Goal: Task Accomplishment & Management: Manage account settings

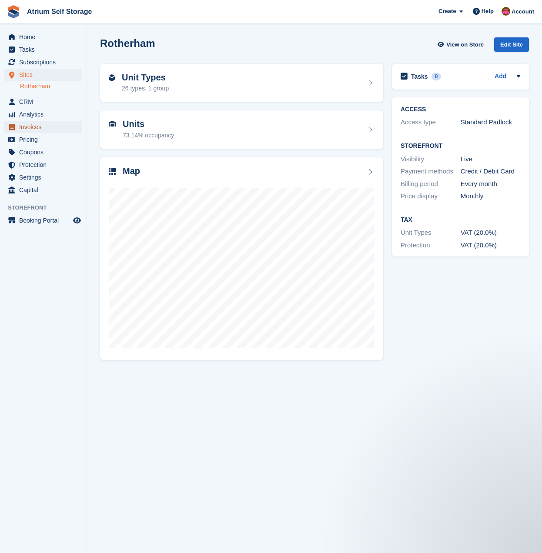
click at [49, 126] on span "Invoices" at bounding box center [45, 127] width 52 height 12
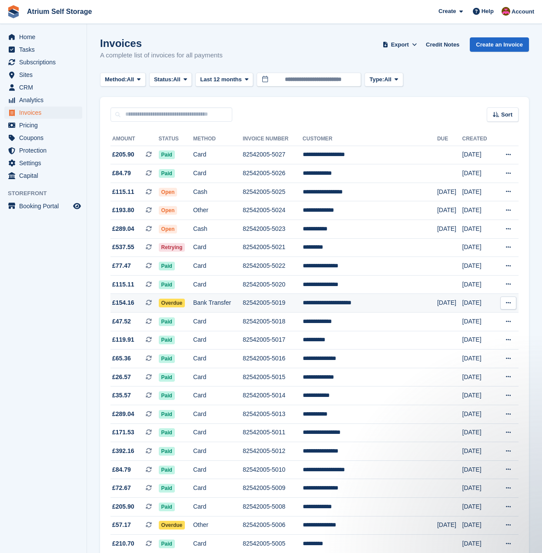
click at [303, 301] on td "82542005-5019" at bounding box center [273, 303] width 60 height 19
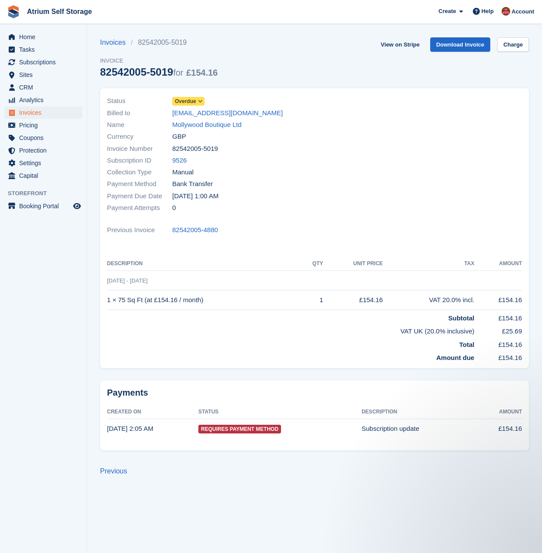
click at [200, 100] on icon at bounding box center [200, 101] width 5 height 5
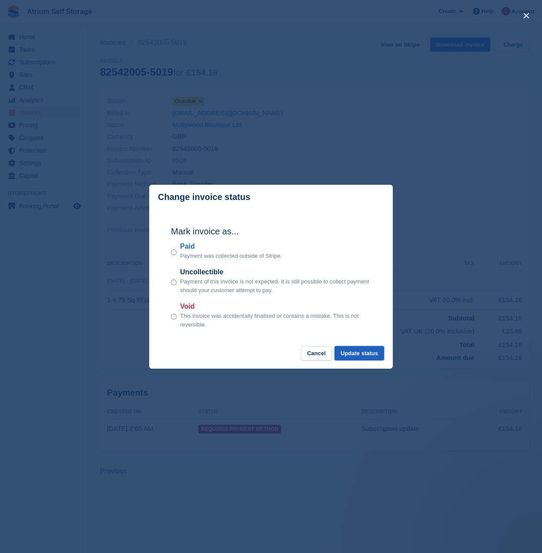
click at [355, 352] on button "Update status" at bounding box center [360, 353] width 50 height 14
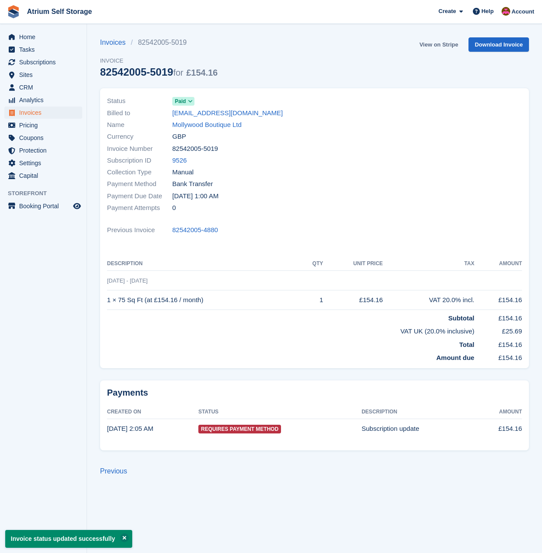
click at [450, 46] on link "View on Stripe" at bounding box center [439, 44] width 46 height 14
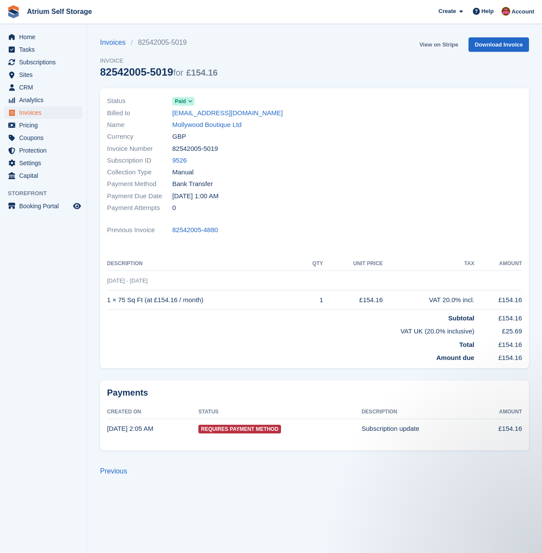
click at [446, 43] on link "View on Stripe" at bounding box center [439, 44] width 46 height 14
click at [36, 114] on span "Invoices" at bounding box center [45, 113] width 52 height 12
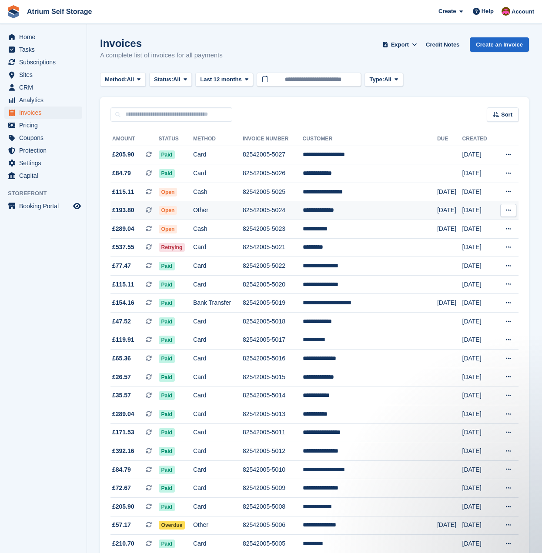
click at [342, 210] on td "**********" at bounding box center [370, 210] width 134 height 19
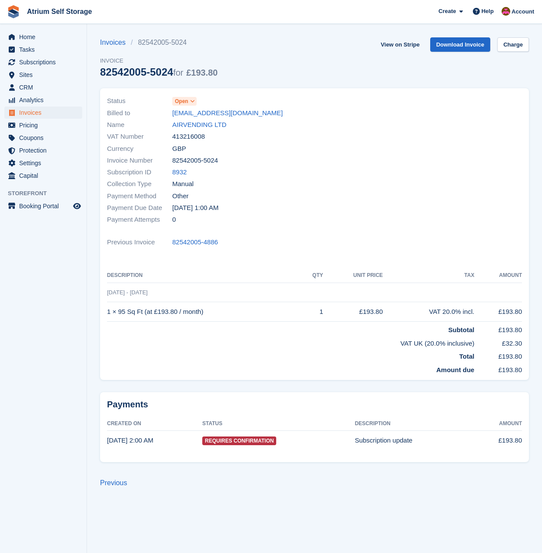
click at [182, 101] on span "Open" at bounding box center [181, 101] width 13 height 8
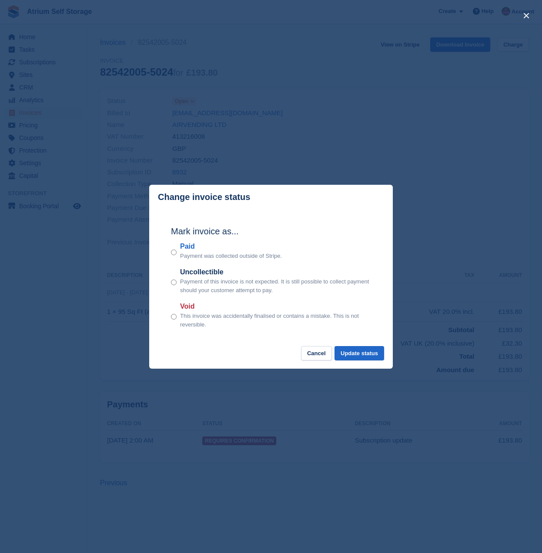
click at [171, 252] on div "Mark invoice as... Paid Payment was collected outside of Stripe. Uncollectible …" at bounding box center [271, 278] width 218 height 137
click at [177, 254] on div "Paid Payment was collected outside of Stripe." at bounding box center [271, 250] width 200 height 19
click at [363, 358] on button "Update status" at bounding box center [360, 353] width 50 height 14
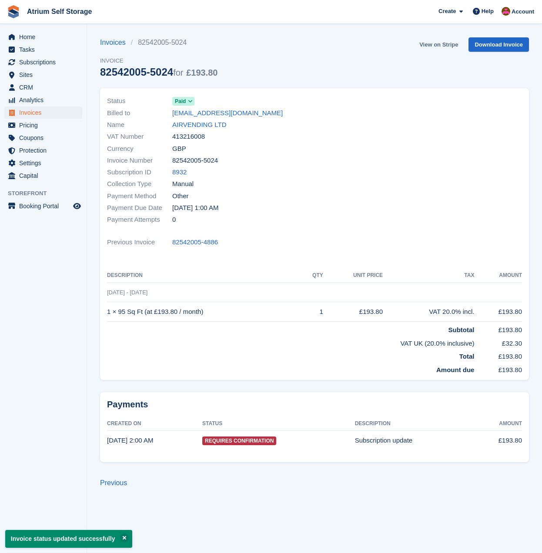
click at [448, 45] on link "View on Stripe" at bounding box center [439, 44] width 46 height 14
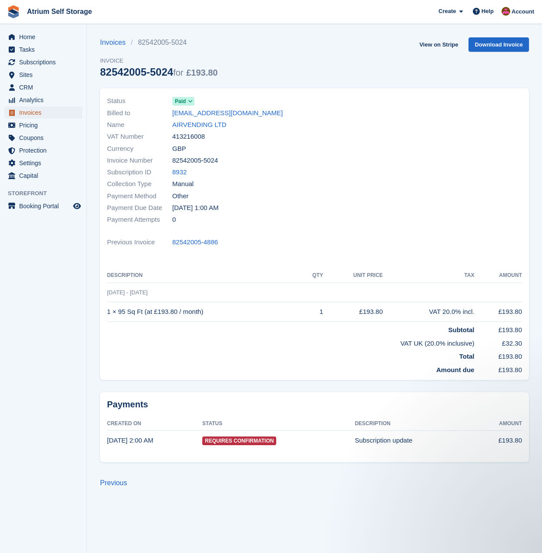
click at [26, 114] on span "Invoices" at bounding box center [45, 113] width 52 height 12
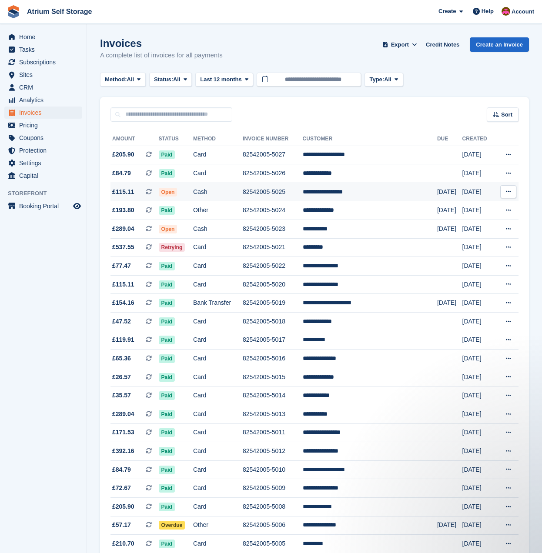
click at [379, 198] on td "**********" at bounding box center [370, 192] width 134 height 19
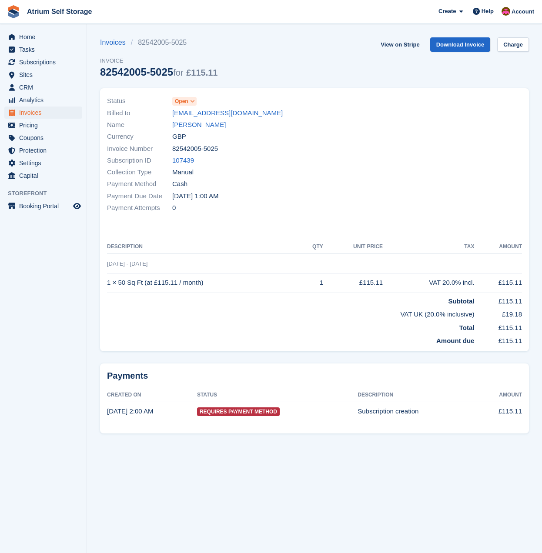
click at [219, 130] on div "Name Sue Palmer-Haywood" at bounding box center [208, 125] width 202 height 12
click at [218, 122] on link "Sue Palmer-Haywood" at bounding box center [199, 125] width 54 height 10
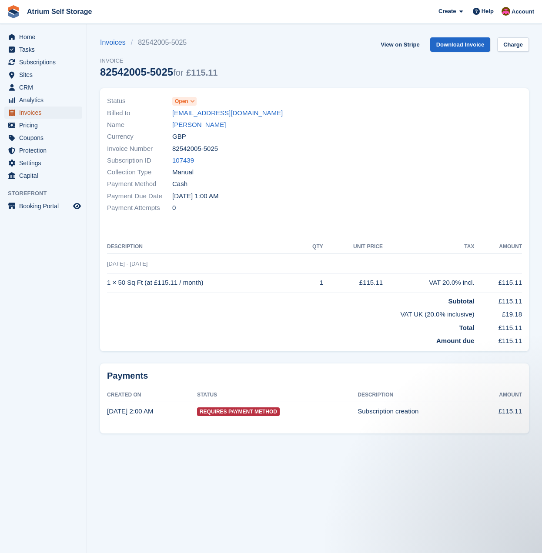
click at [18, 109] on link "Invoices" at bounding box center [43, 113] width 78 height 12
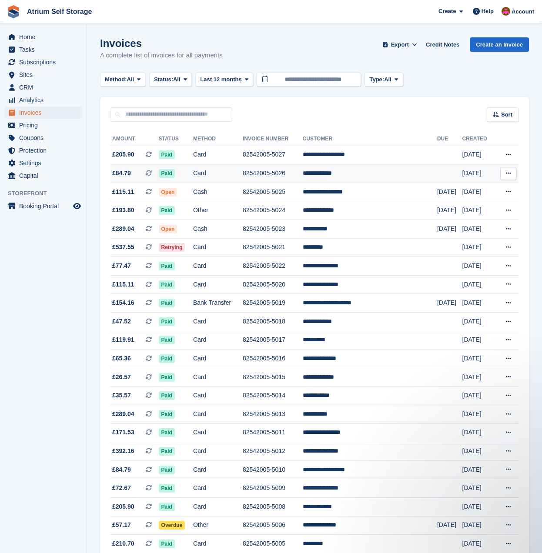
click at [361, 174] on td "**********" at bounding box center [370, 173] width 134 height 19
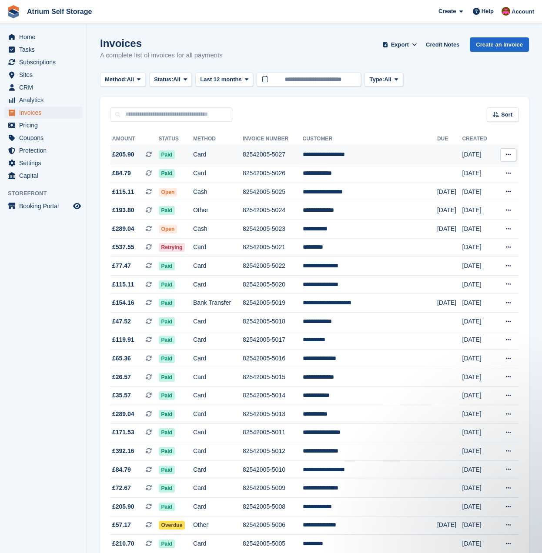
click at [243, 151] on td "Card" at bounding box center [218, 155] width 50 height 19
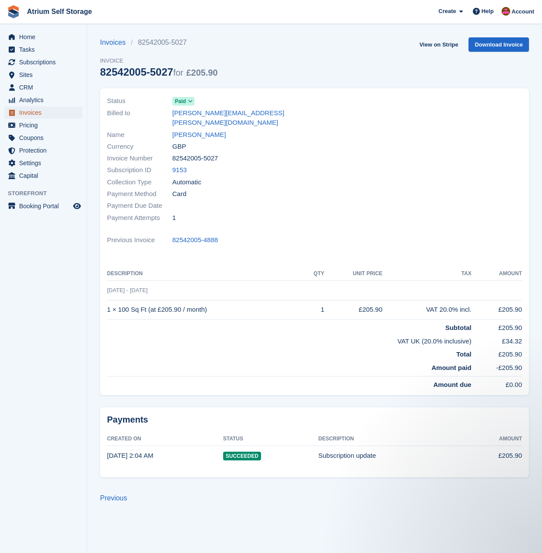
click at [49, 112] on span "Invoices" at bounding box center [45, 113] width 52 height 12
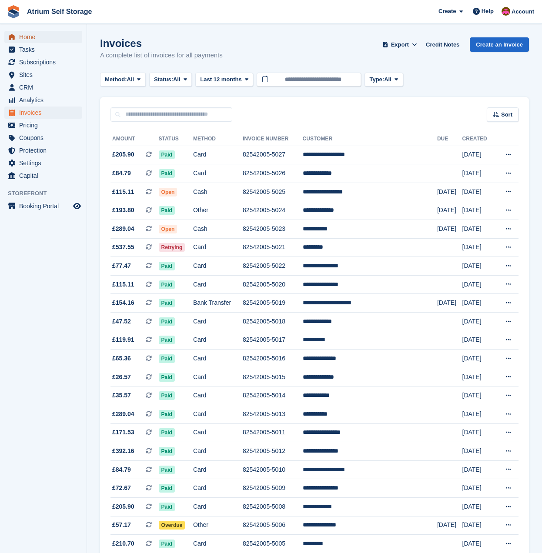
click at [37, 37] on span "Home" at bounding box center [45, 37] width 52 height 12
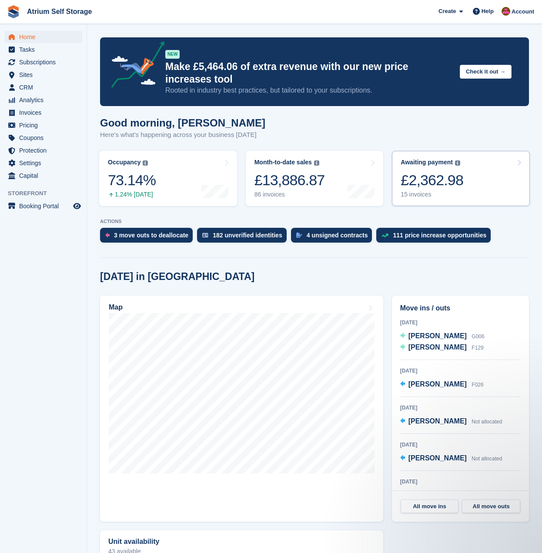
click at [485, 183] on link "Awaiting payment The total outstanding balance on all open invoices. £2,362.98 …" at bounding box center [461, 178] width 138 height 55
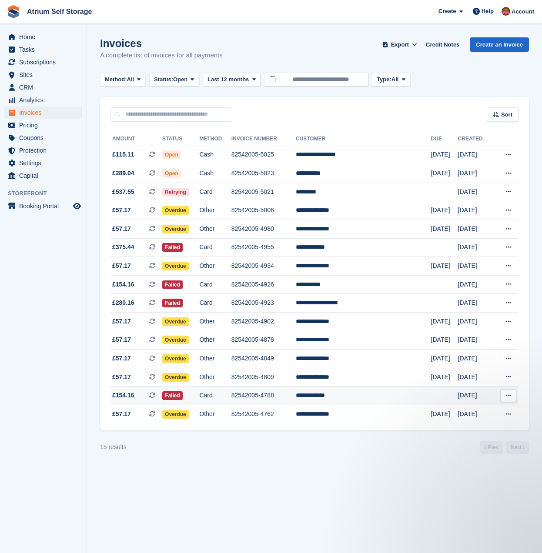
click at [287, 392] on td "82542005-4788" at bounding box center [263, 396] width 64 height 19
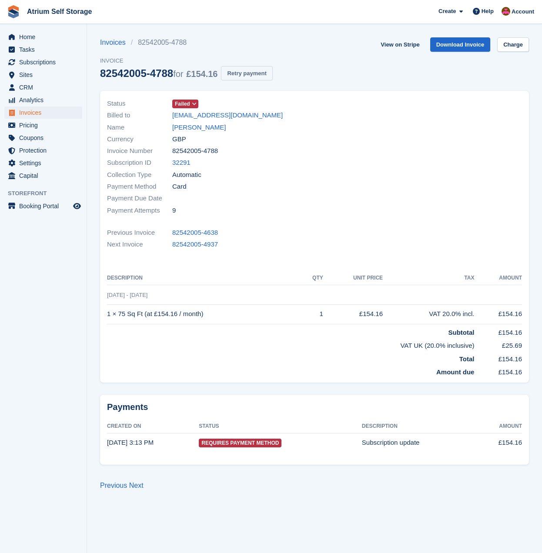
click at [258, 75] on button "Retry payment" at bounding box center [246, 73] width 51 height 14
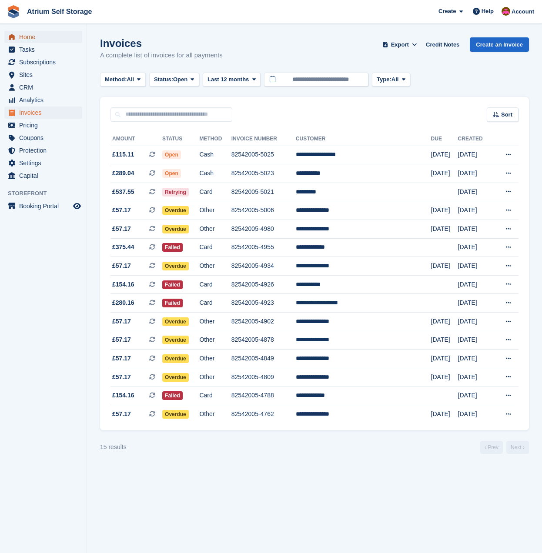
click at [21, 36] on span "Home" at bounding box center [45, 37] width 52 height 12
